Goal: Transaction & Acquisition: Purchase product/service

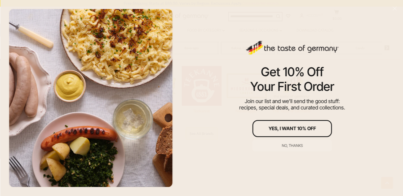
scroll to position [291, 0]
click at [297, 143] on div "No, thanks" at bounding box center [292, 145] width 21 height 4
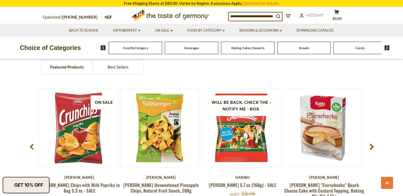
scroll to position [397, 0]
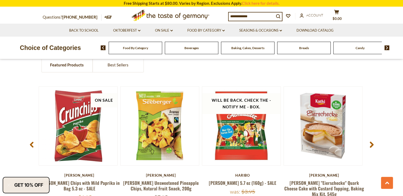
click at [139, 49] on span "Food By Category" at bounding box center [135, 48] width 25 height 4
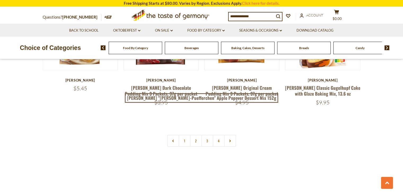
scroll to position [1166, 0]
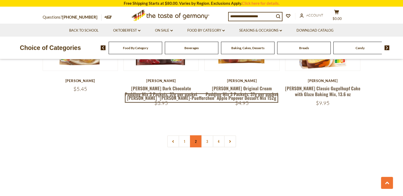
click at [195, 135] on link "2" at bounding box center [196, 141] width 12 height 12
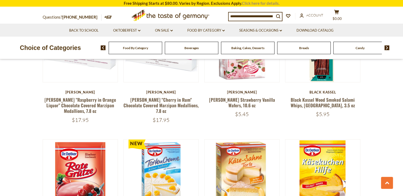
scroll to position [662, 0]
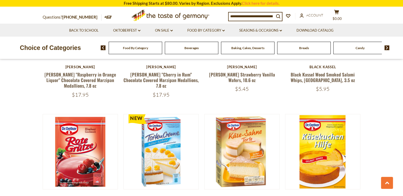
click at [388, 48] on img at bounding box center [386, 47] width 5 height 5
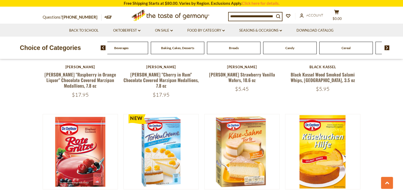
click at [388, 48] on img at bounding box center [386, 47] width 5 height 5
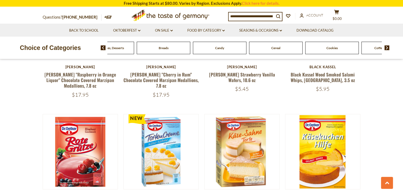
click at [388, 48] on img at bounding box center [386, 47] width 5 height 5
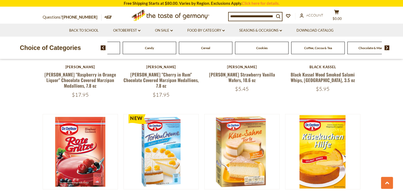
click at [388, 48] on img at bounding box center [386, 47] width 5 height 5
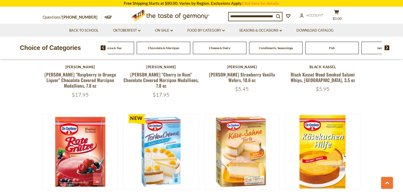
click at [388, 48] on img at bounding box center [386, 47] width 5 height 5
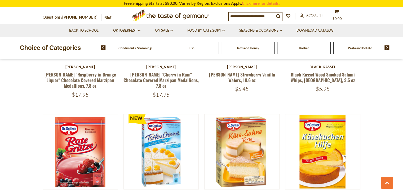
click at [388, 48] on img at bounding box center [386, 47] width 5 height 5
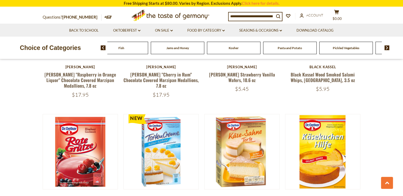
click at [388, 48] on img at bounding box center [386, 47] width 5 height 5
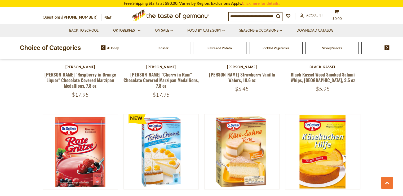
click at [388, 48] on img at bounding box center [386, 47] width 5 height 5
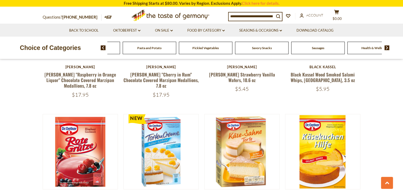
click at [388, 48] on img at bounding box center [386, 47] width 5 height 5
